Goal: Task Accomplishment & Management: Manage account settings

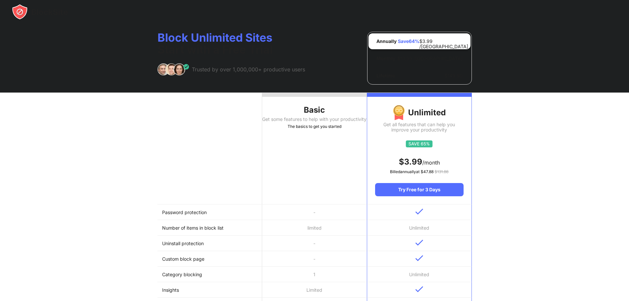
scroll to position [165, 0]
